Goal: Information Seeking & Learning: Learn about a topic

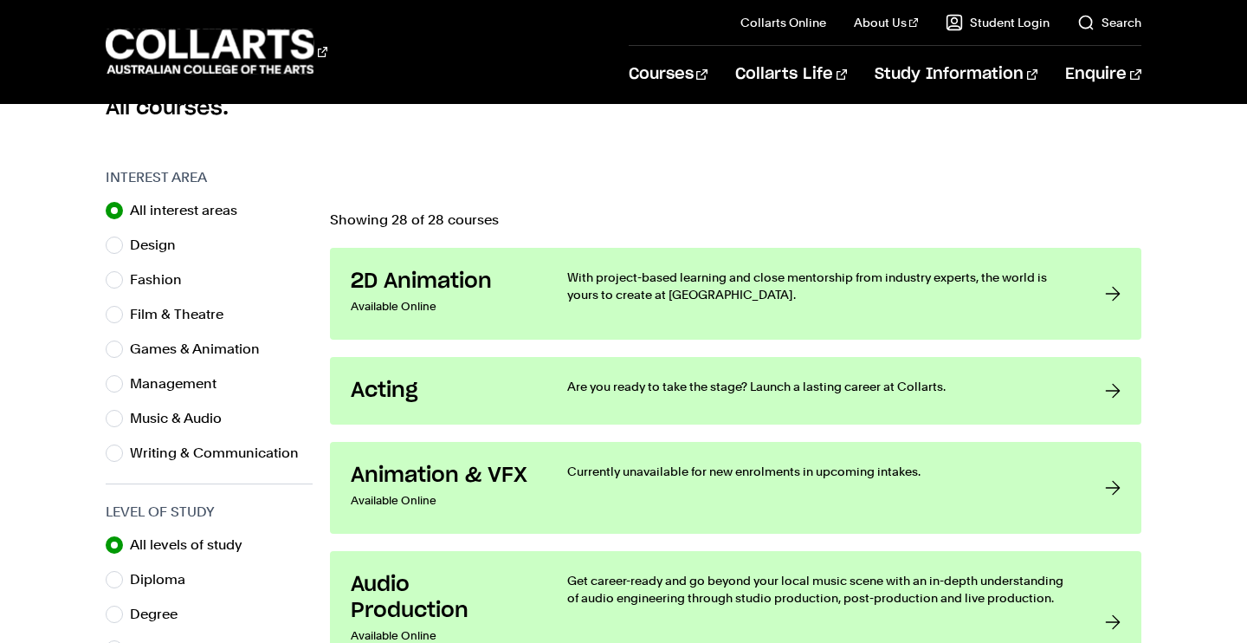
scroll to position [494, 0]
click at [113, 414] on input "Music & Audio" at bounding box center [114, 417] width 17 height 17
radio input "true"
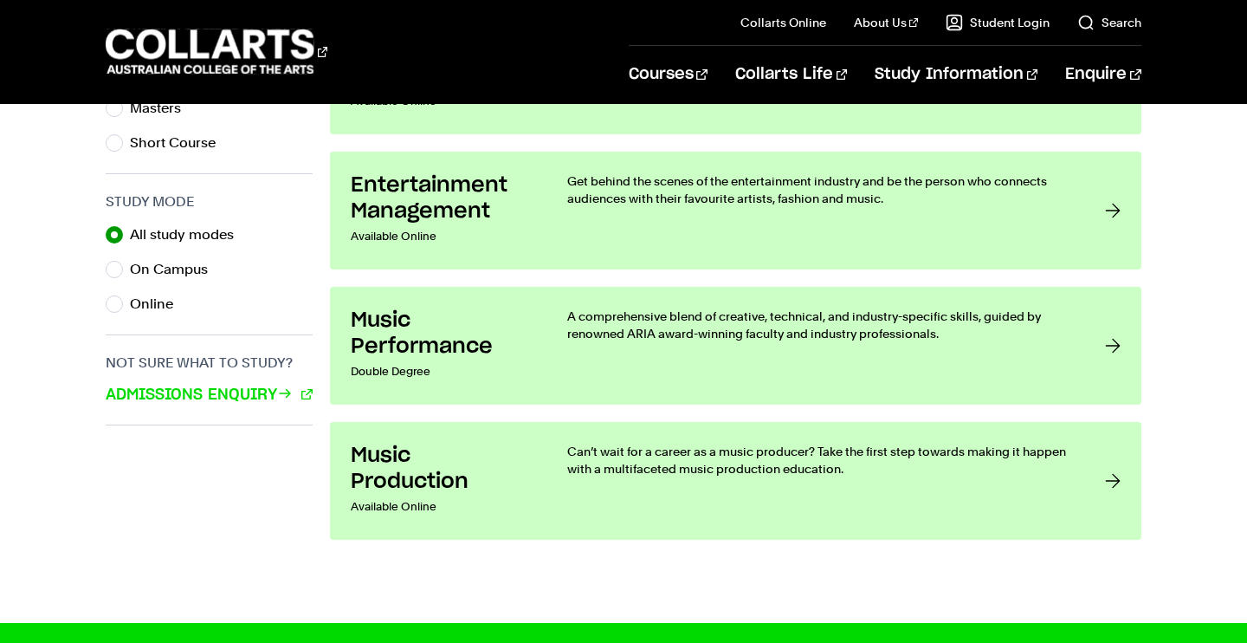
scroll to position [1108, 0]
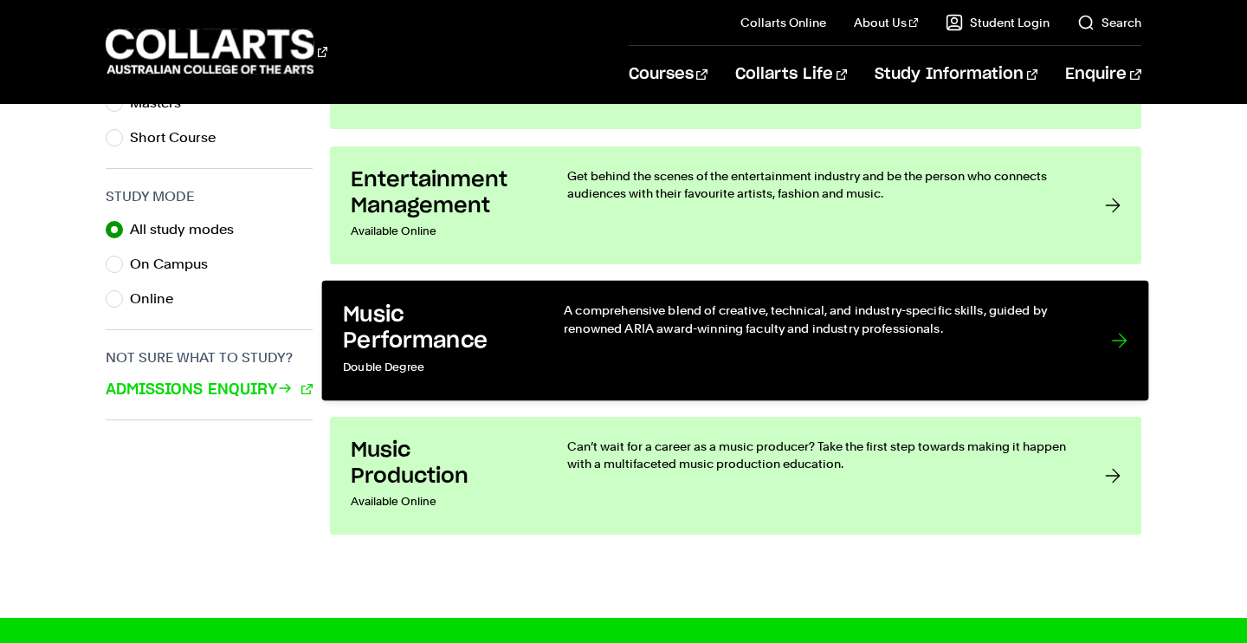
click at [1117, 332] on div at bounding box center [1120, 340] width 16 height 78
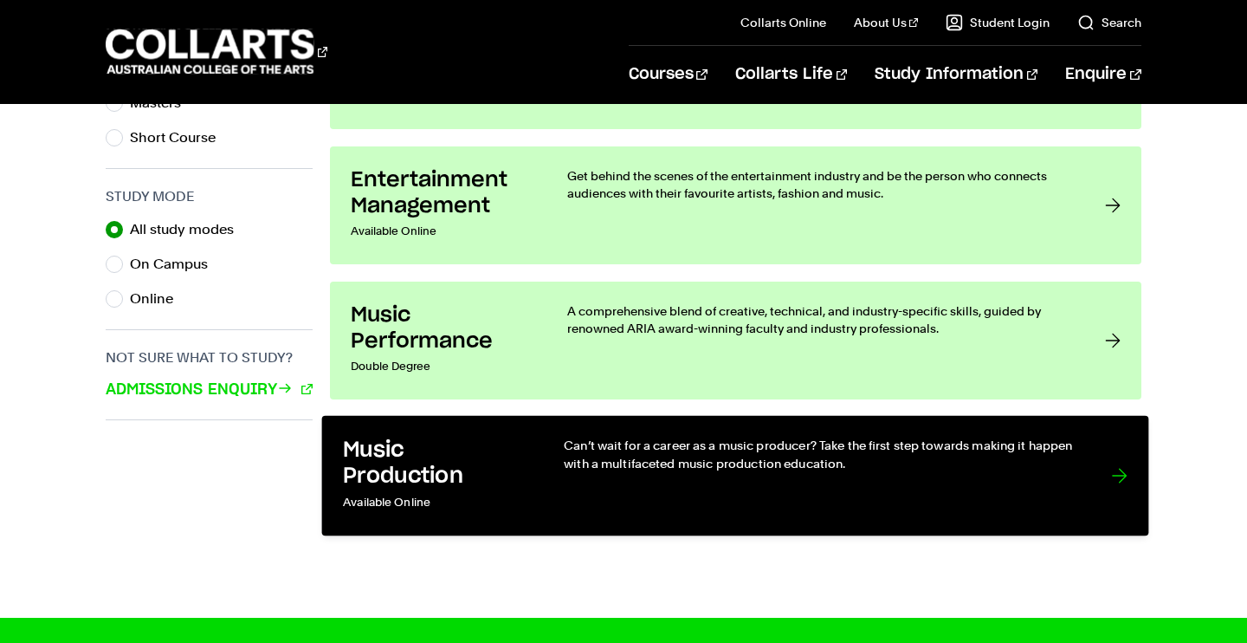
click at [1104, 484] on link "Music Production Available Online Can’t wait for a career as a music producer? …" at bounding box center [735, 475] width 827 height 120
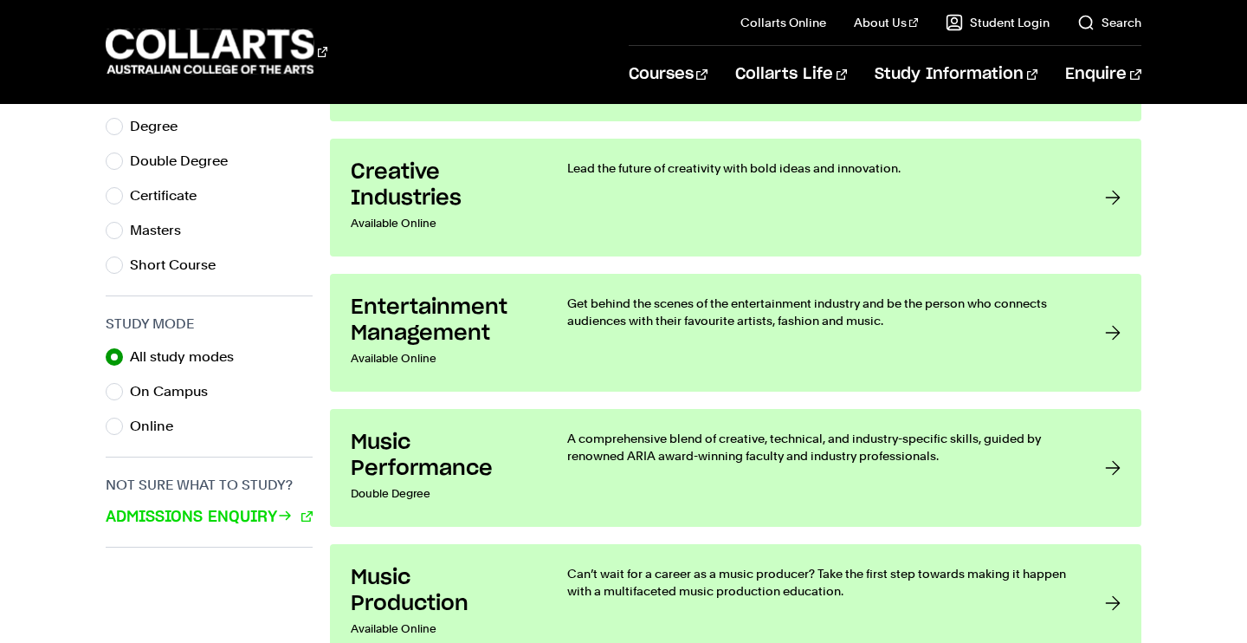
scroll to position [980, 0]
click at [122, 268] on input "Short Course" at bounding box center [114, 265] width 17 height 17
radio input "true"
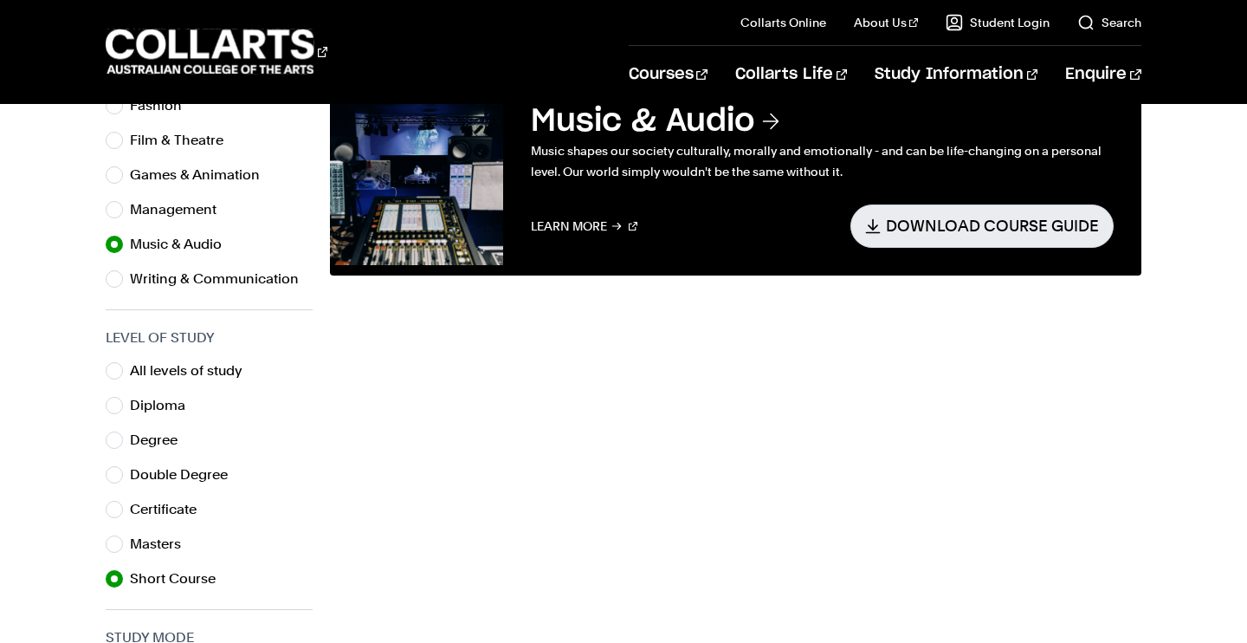
scroll to position [688, 0]
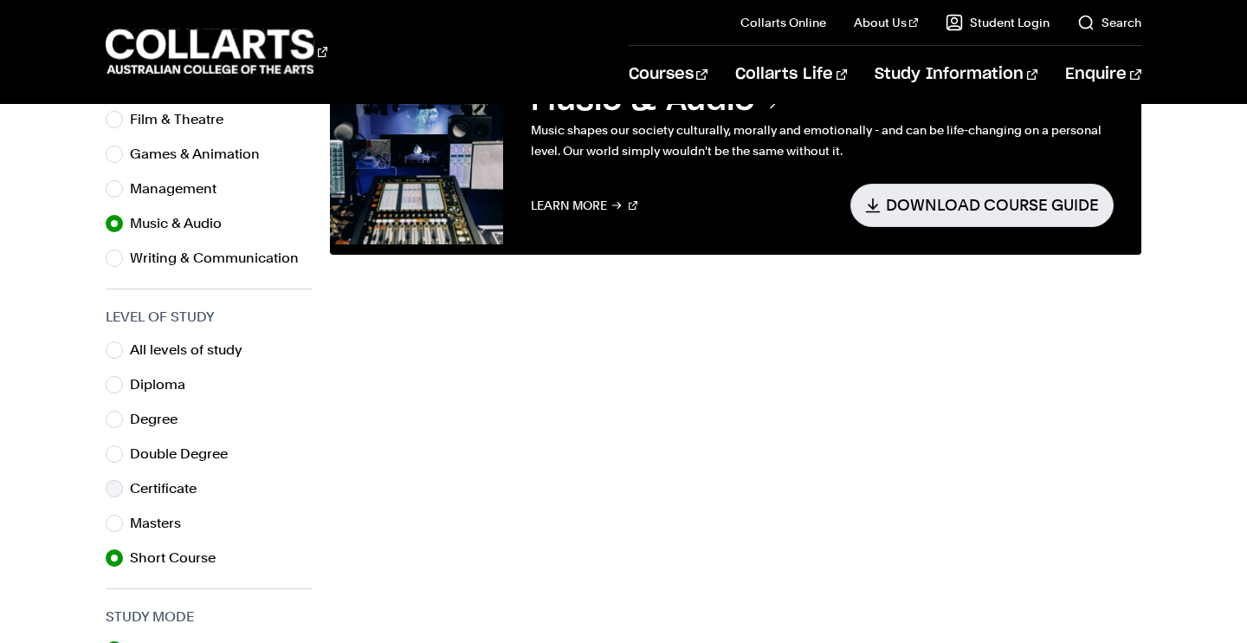
click at [119, 489] on input "Certificate" at bounding box center [114, 488] width 17 height 17
radio input "true"
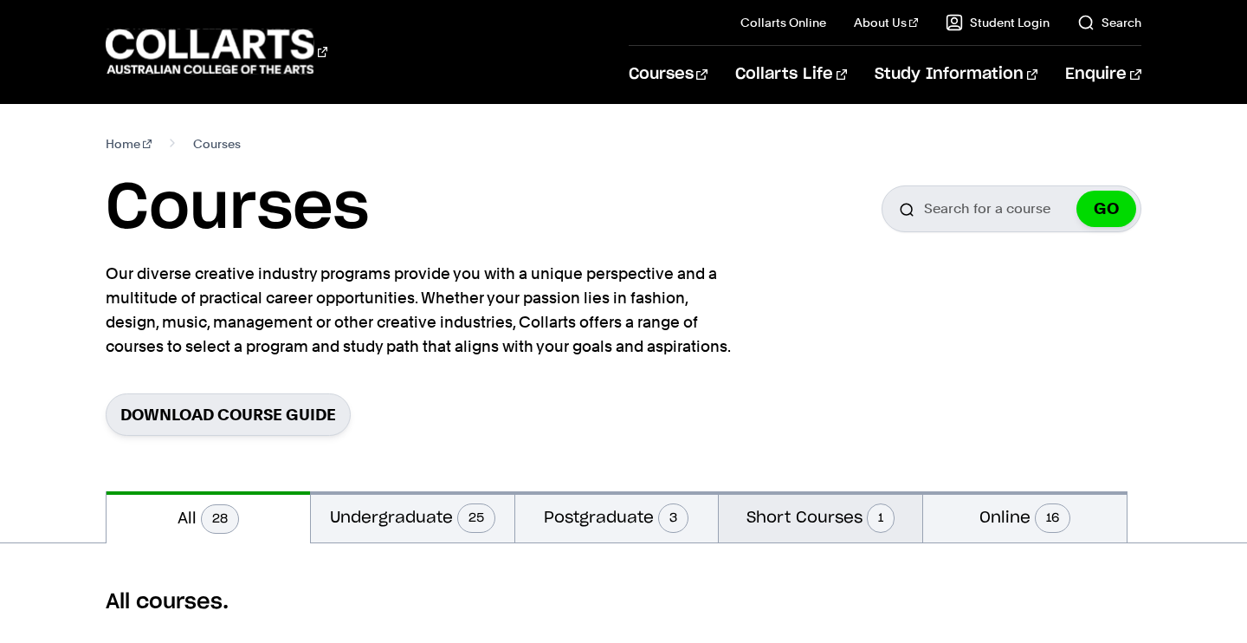
click at [791, 517] on button "Short Courses 1" at bounding box center [821, 516] width 204 height 51
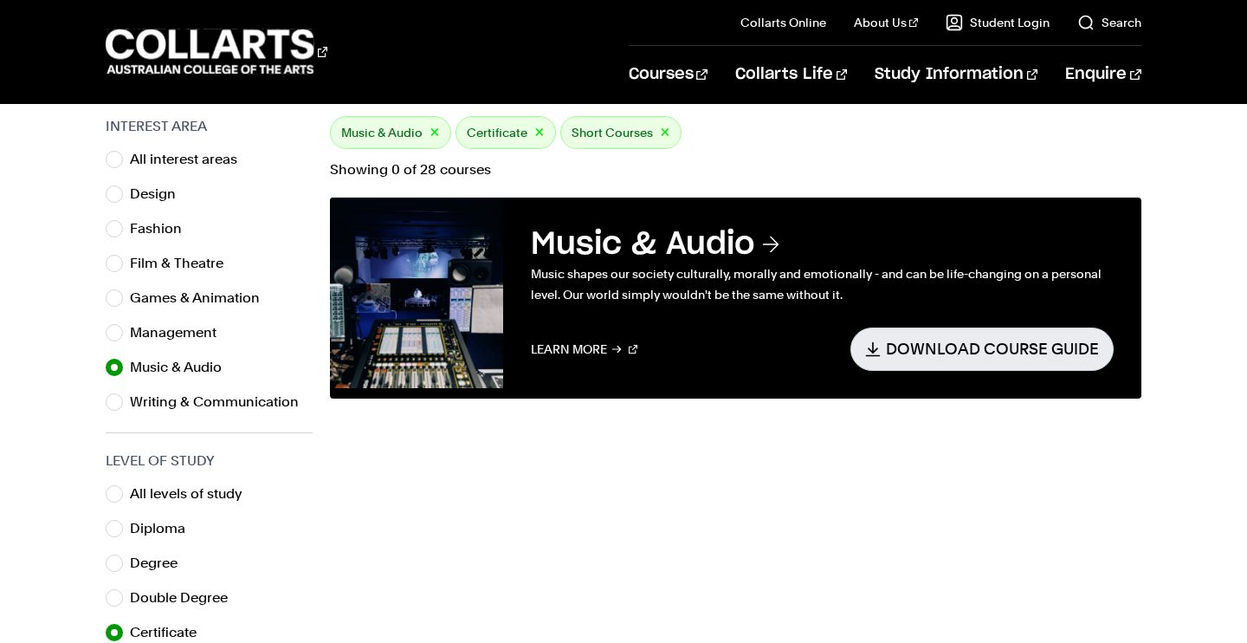
scroll to position [577, 0]
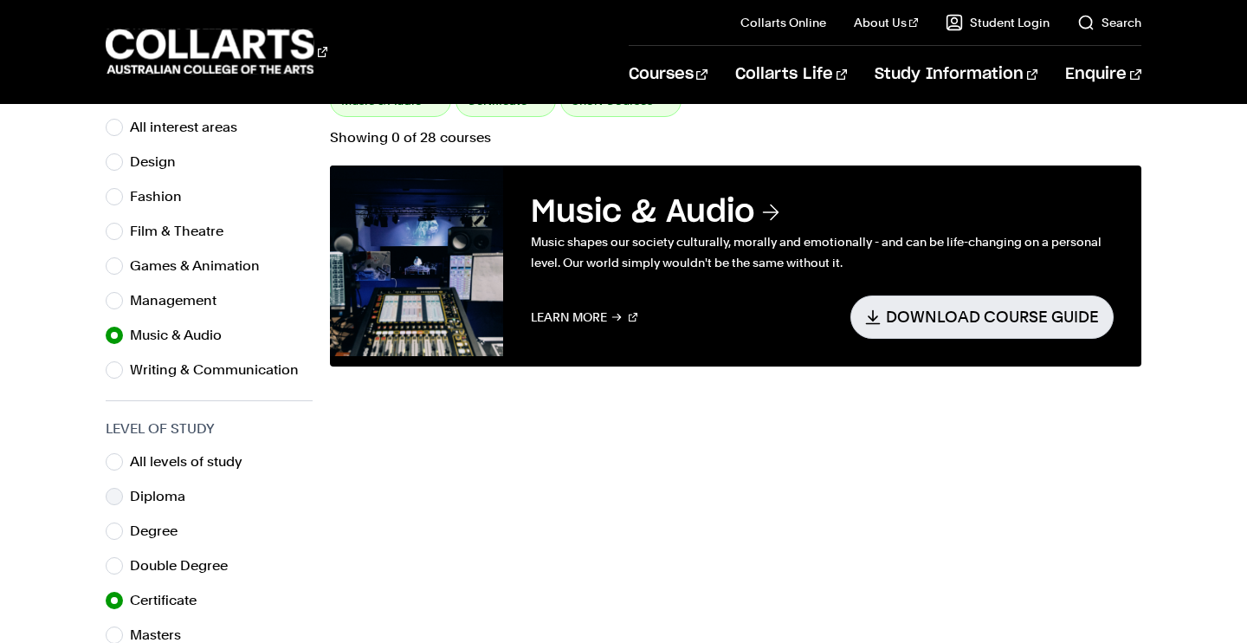
click at [121, 495] on input "Diploma" at bounding box center [114, 496] width 17 height 17
radio input "true"
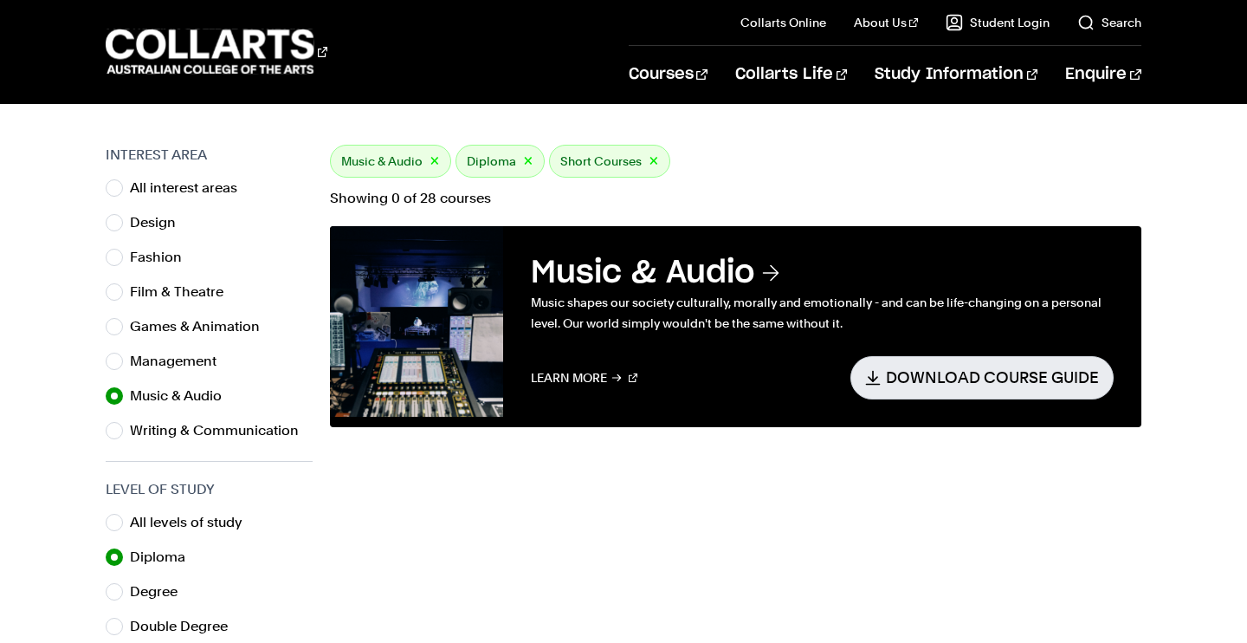
scroll to position [519, 0]
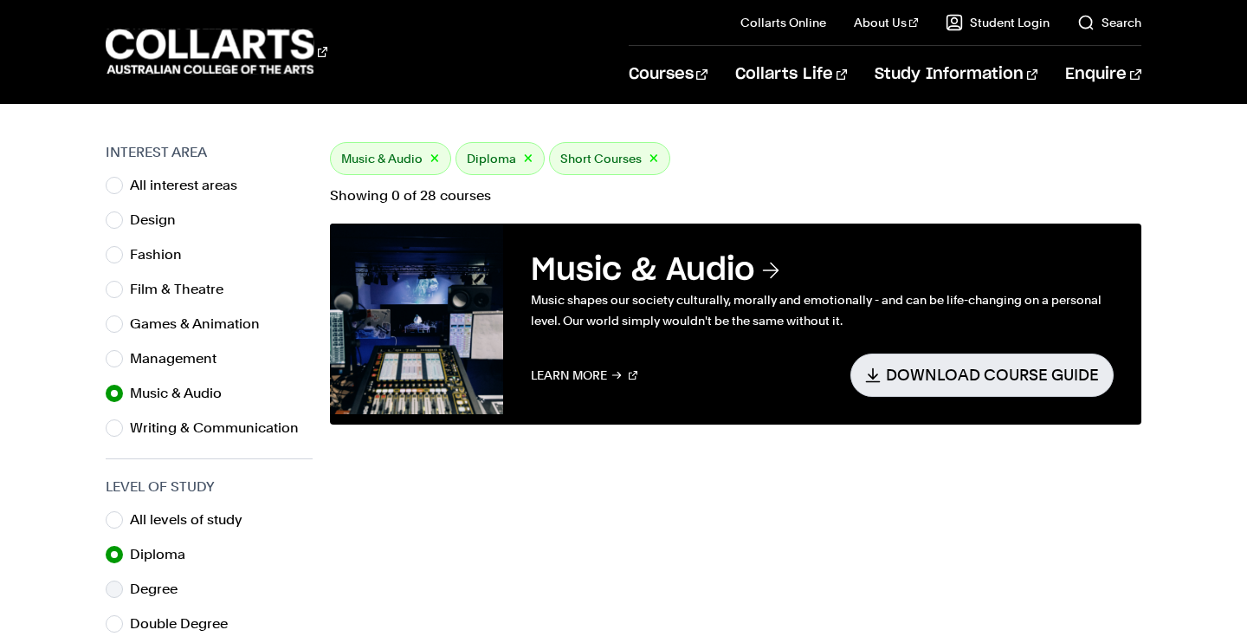
click at [114, 591] on input "Degree" at bounding box center [114, 588] width 17 height 17
radio input "true"
click at [118, 622] on input "Double Degree" at bounding box center [114, 623] width 17 height 17
radio input "true"
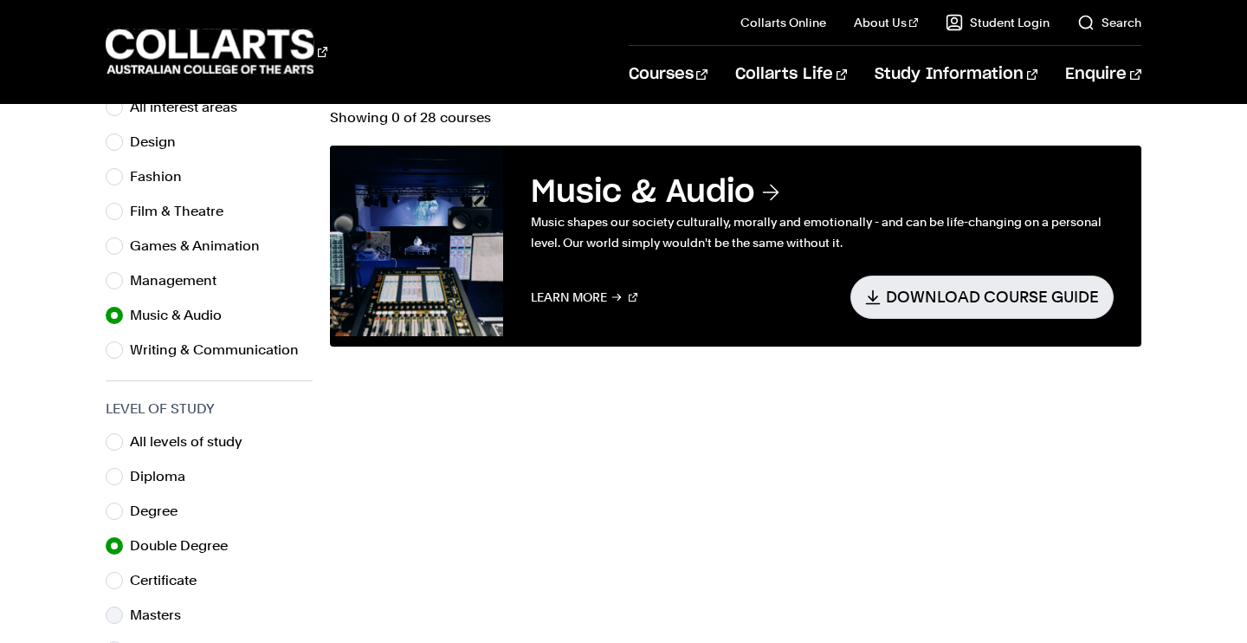
scroll to position [598, 0]
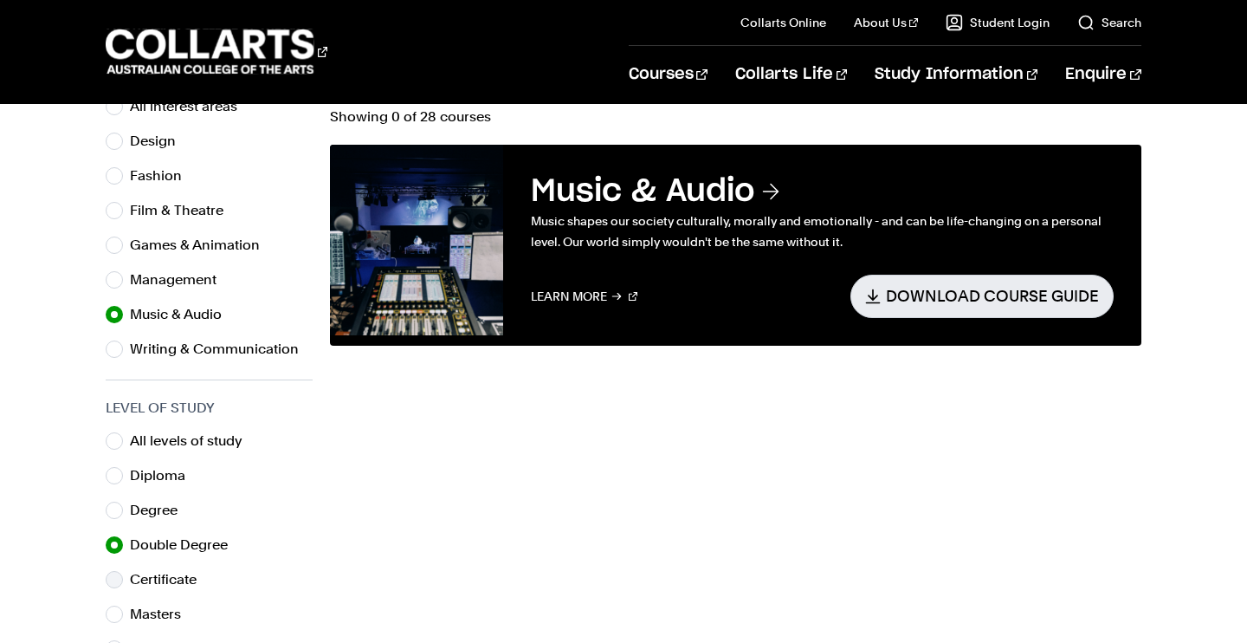
click at [122, 582] on input "Certificate" at bounding box center [114, 579] width 17 height 17
radio input "true"
click at [113, 616] on input "Masters" at bounding box center [114, 613] width 17 height 17
radio input "true"
click at [118, 444] on input "All levels of study" at bounding box center [114, 440] width 17 height 17
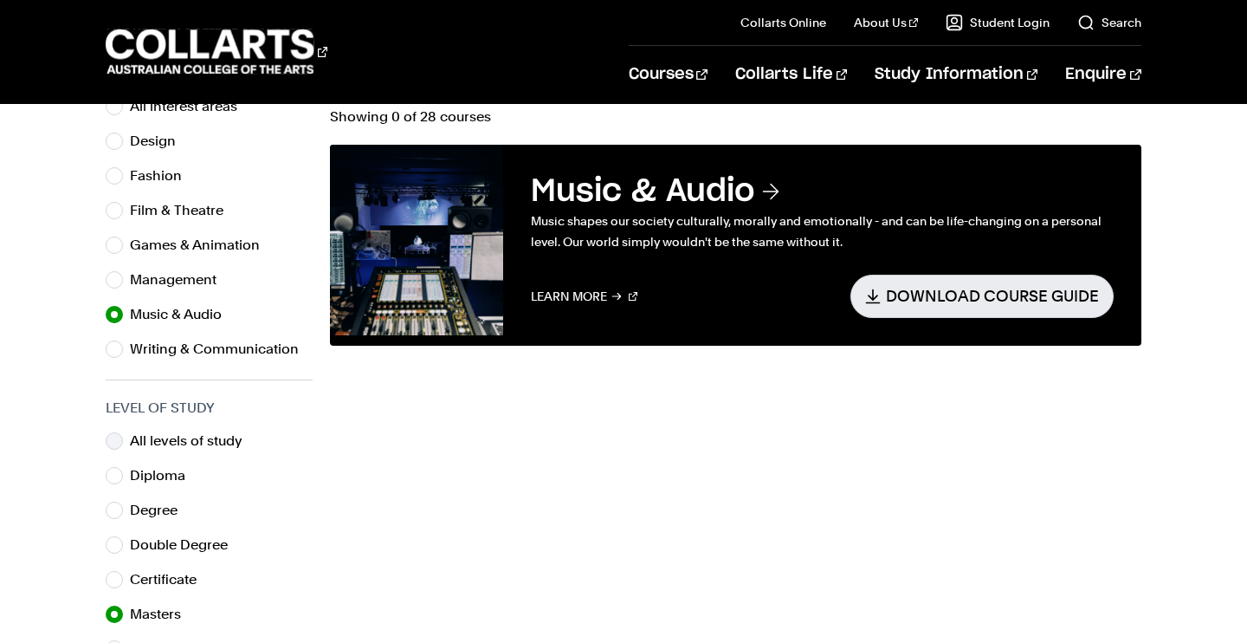
radio input "true"
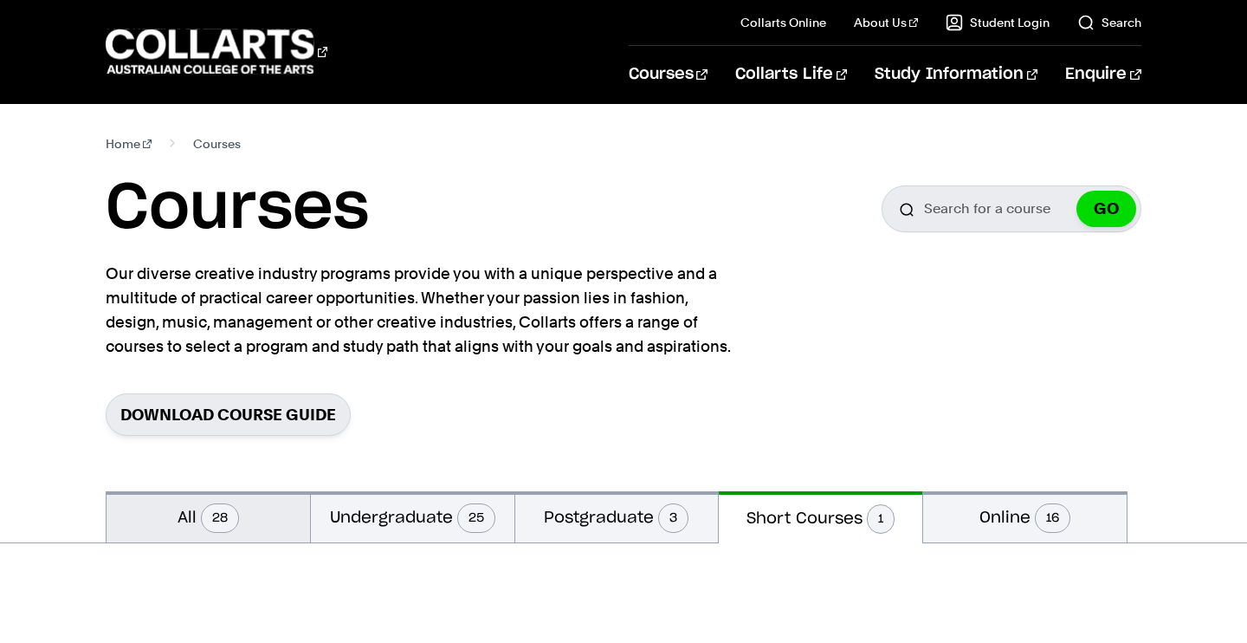
click at [250, 518] on button "All 28" at bounding box center [209, 516] width 204 height 51
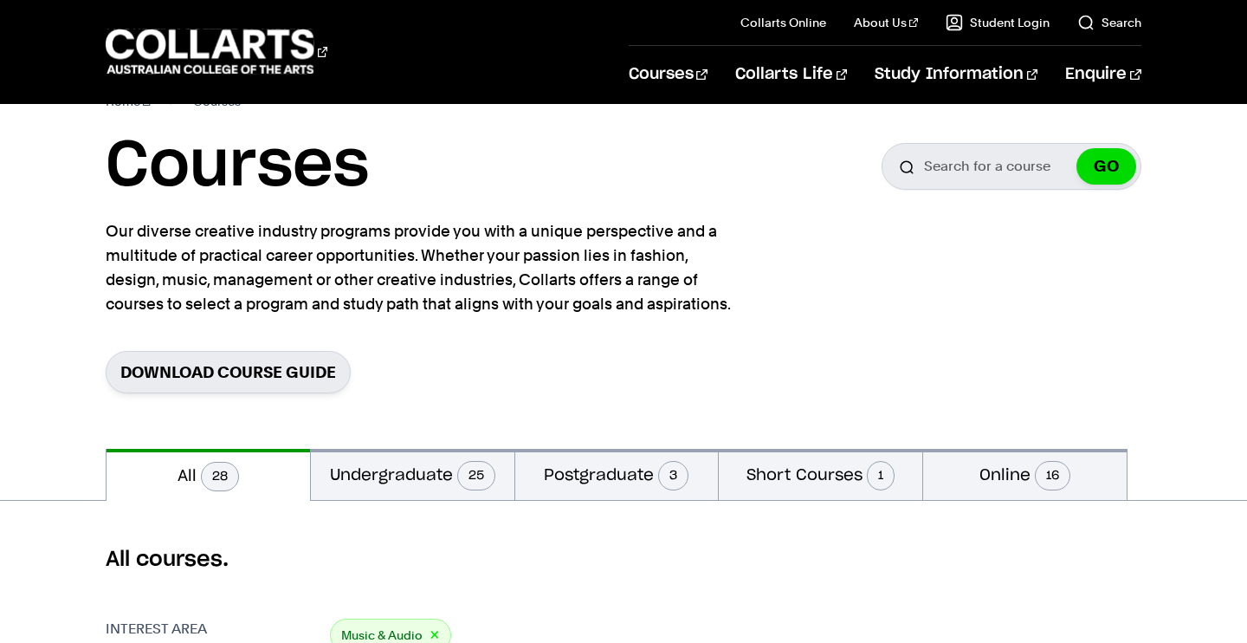
scroll to position [29, 0]
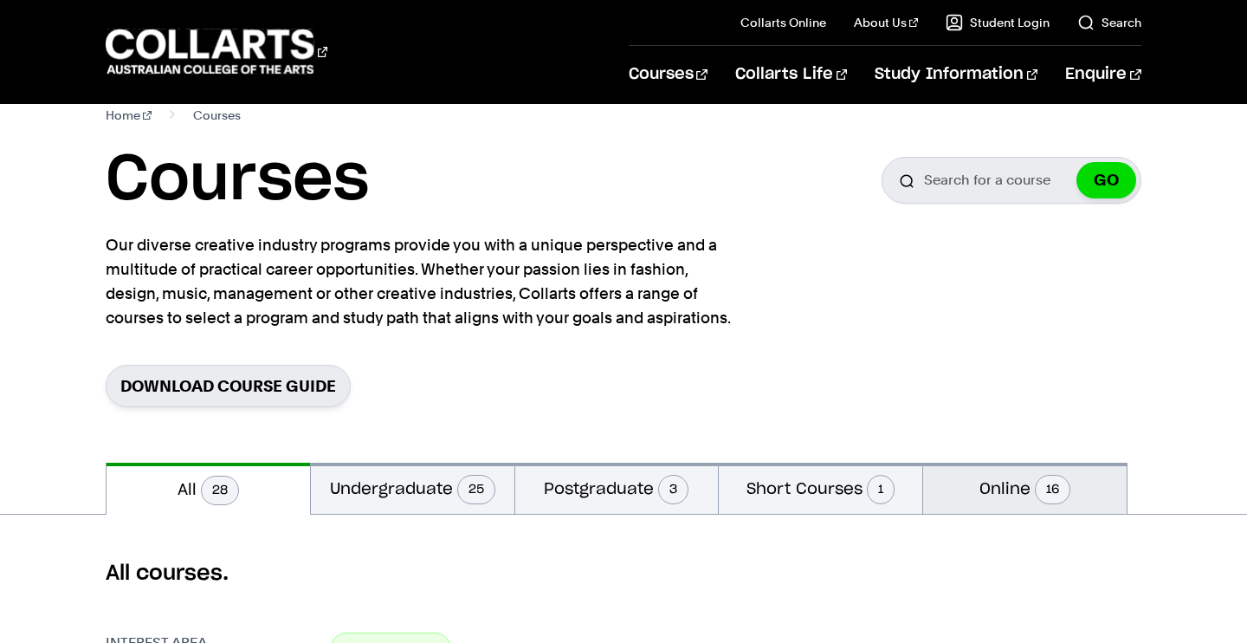
click at [1041, 489] on span "16" at bounding box center [1053, 489] width 36 height 29
radio input "false"
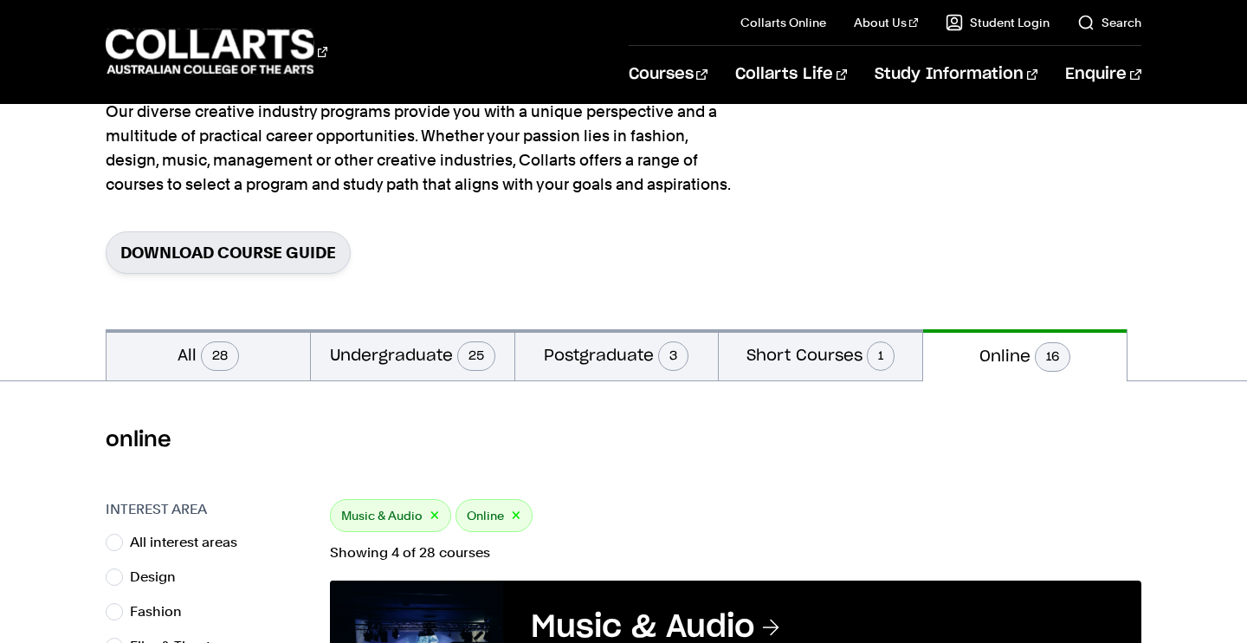
scroll to position [158, 0]
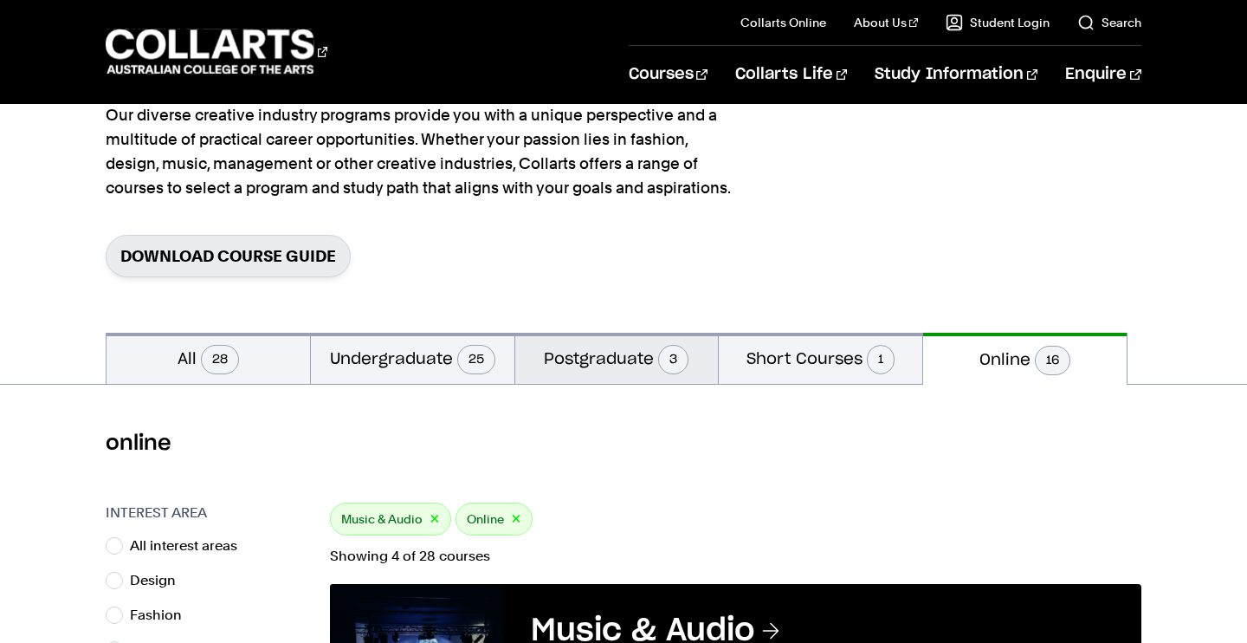
click at [661, 361] on span "3" at bounding box center [673, 359] width 30 height 29
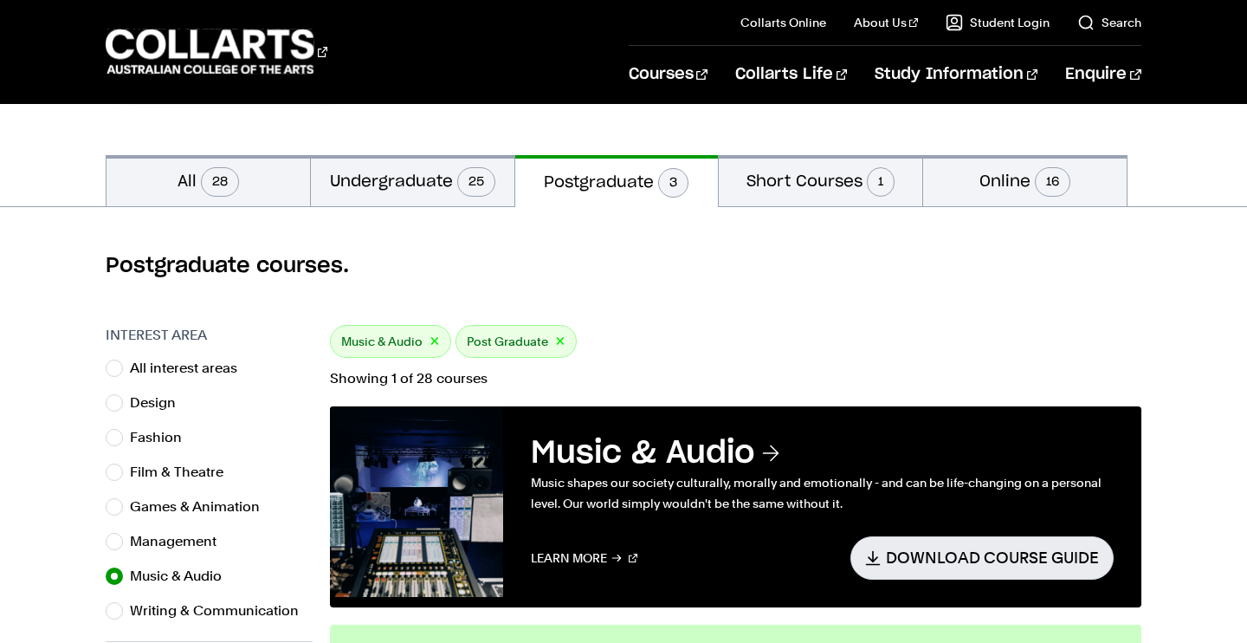
scroll to position [331, 0]
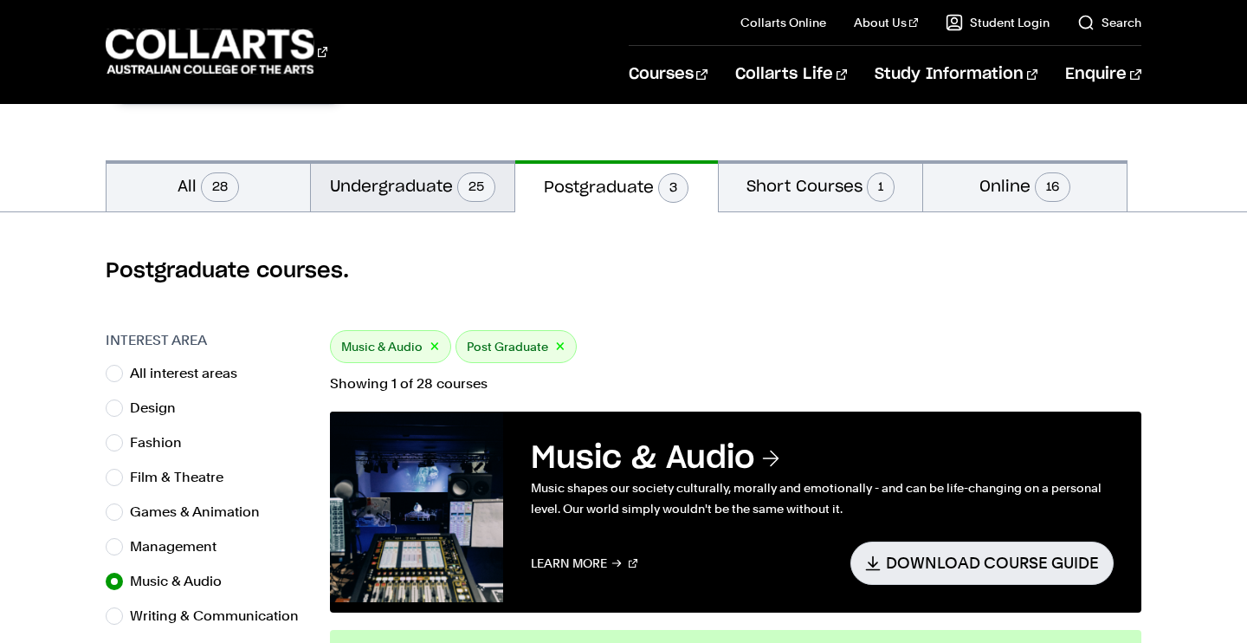
click at [464, 187] on span "25" at bounding box center [476, 186] width 38 height 29
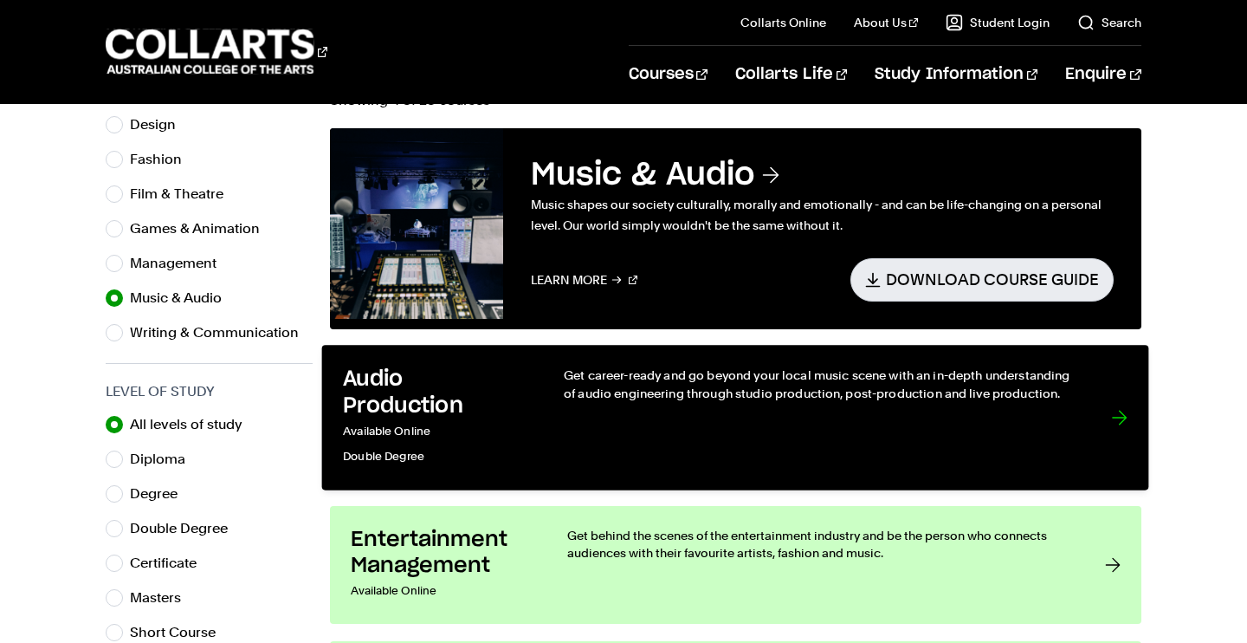
scroll to position [609, 0]
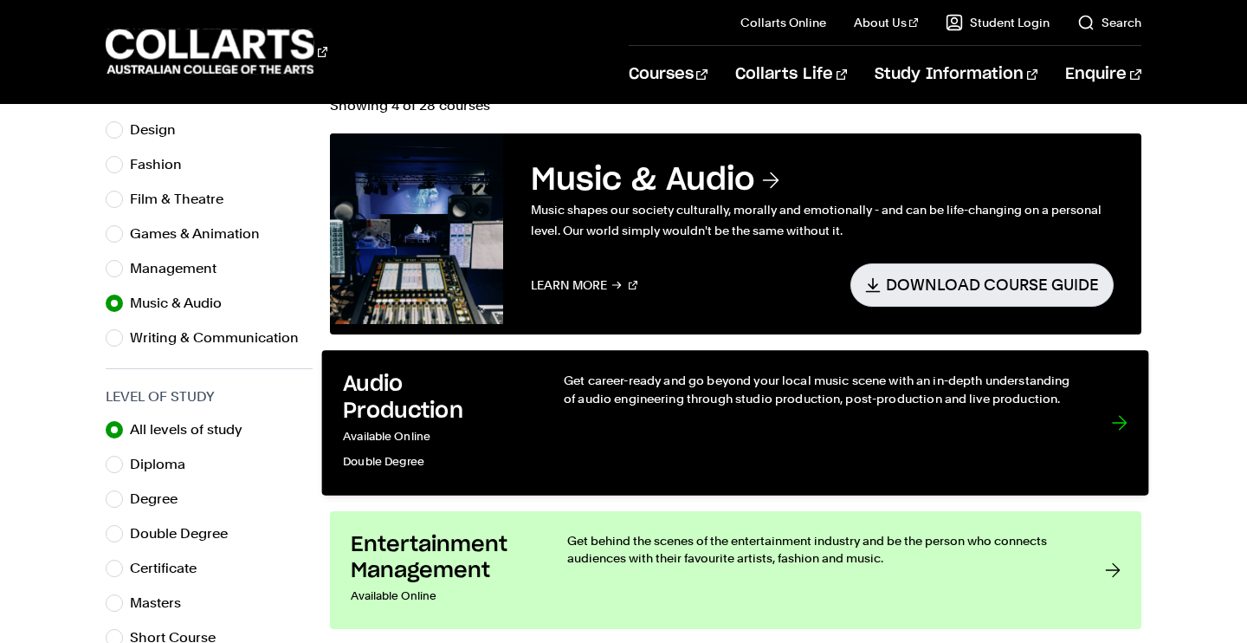
click at [450, 405] on h3 "Audio Production" at bounding box center [436, 397] width 185 height 53
click at [533, 408] on link "Audio Production Available Online Double Degree Get career-ready and go beyond …" at bounding box center [735, 422] width 827 height 145
click at [533, 407] on link "Audio Production Available Online Double Degree Get career-ready and go beyond …" at bounding box center [735, 422] width 827 height 145
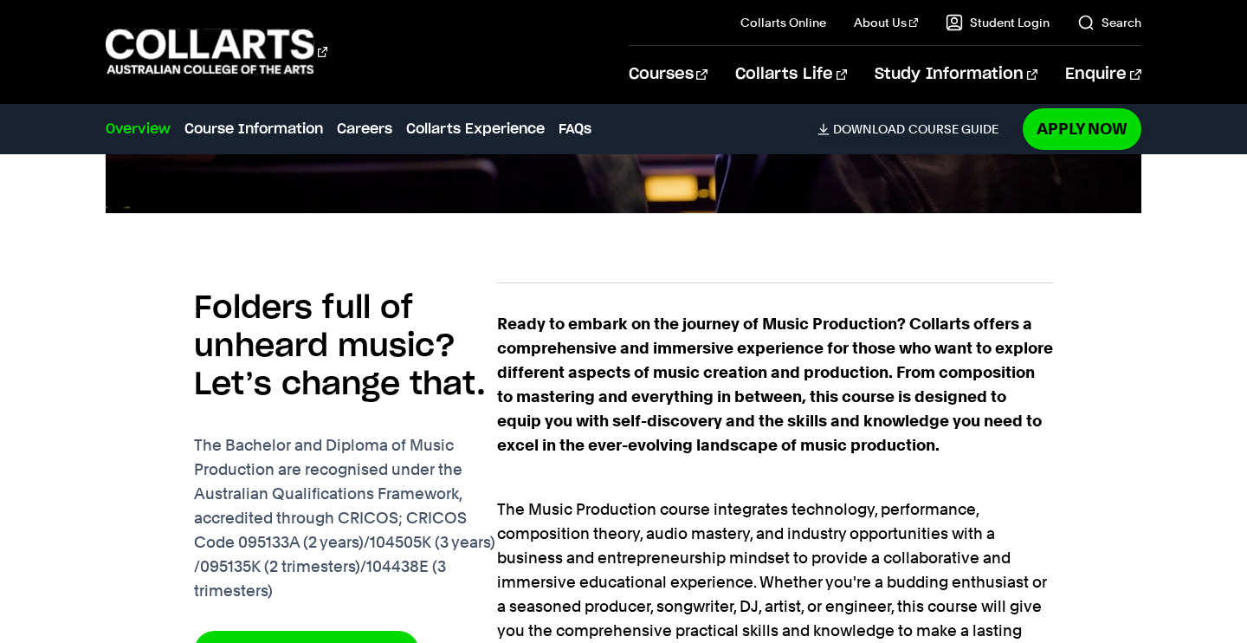
scroll to position [1006, 0]
